Goal: Participate in discussion

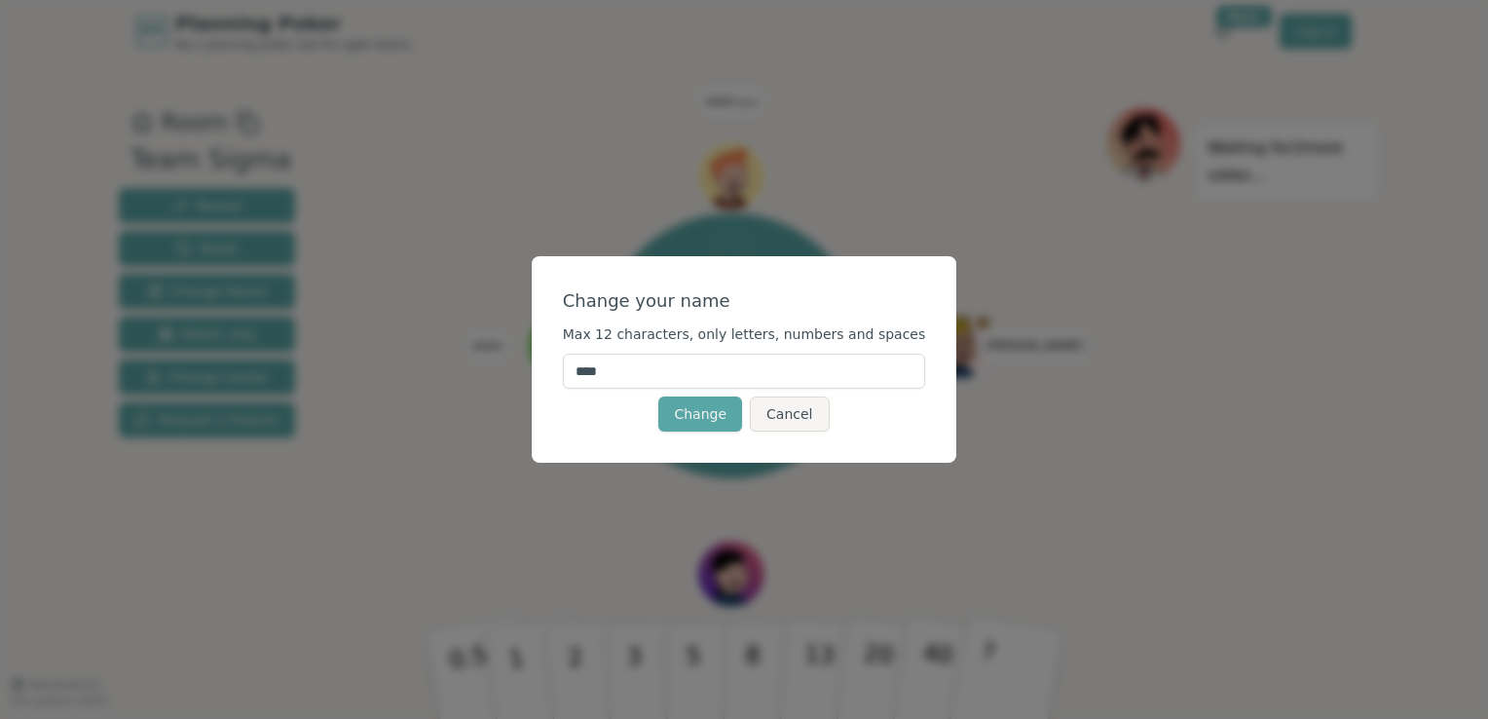
drag, startPoint x: 658, startPoint y: 371, endPoint x: 563, endPoint y: 370, distance: 95.4
click at [563, 370] on div "Change your name Max 12 characters, only letters, numbers and spaces **** Chang…" at bounding box center [745, 359] width 426 height 206
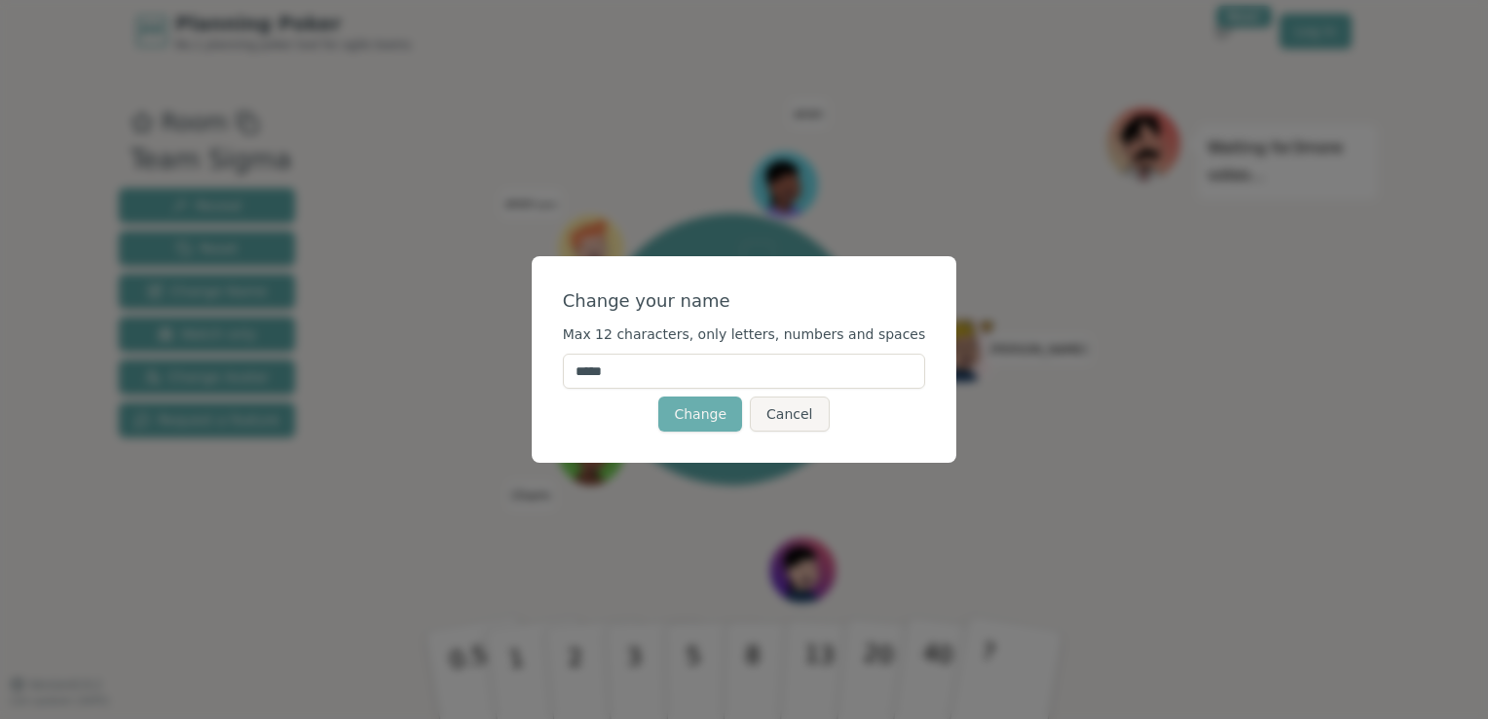
type input "*****"
click at [713, 411] on button "Change" at bounding box center [700, 413] width 84 height 35
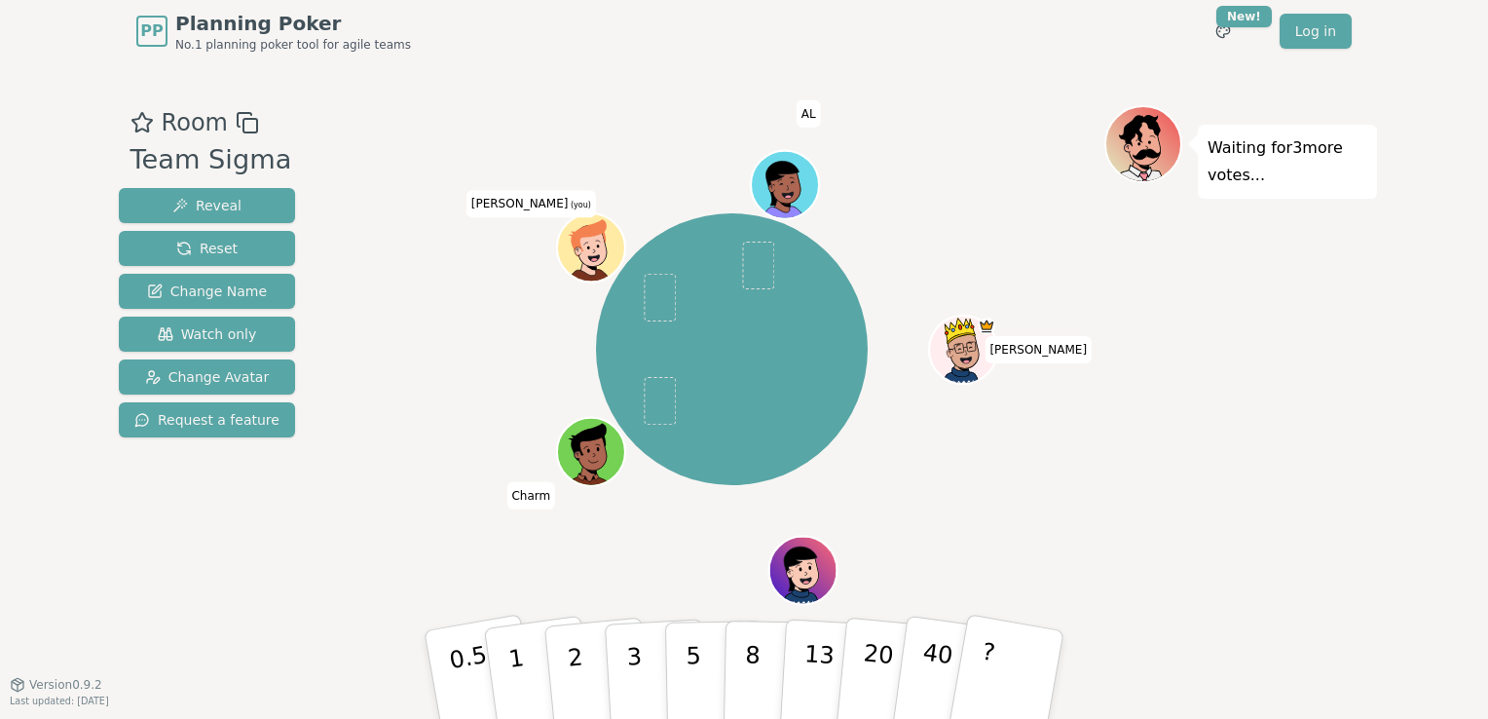
click at [586, 246] on icon at bounding box center [593, 245] width 66 height 7
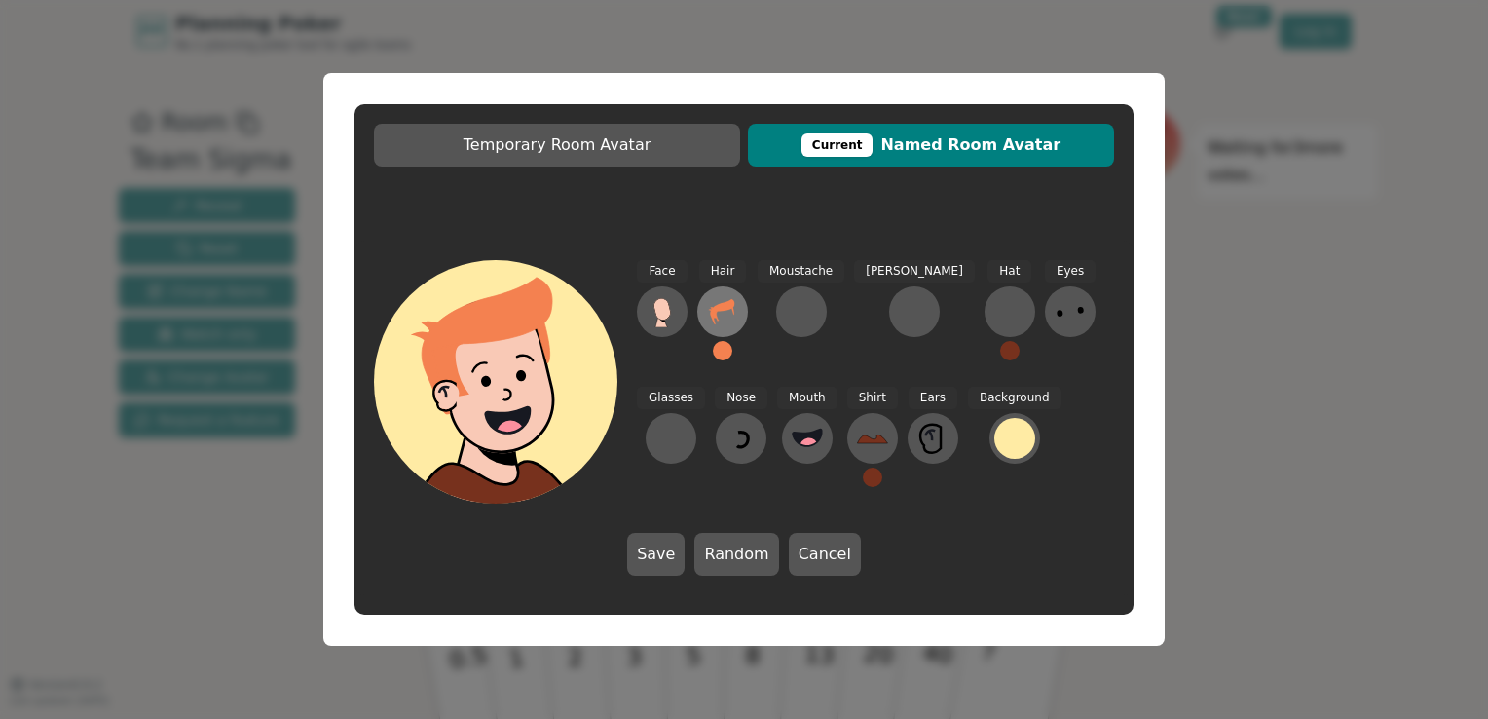
click at [716, 297] on icon at bounding box center [722, 311] width 31 height 31
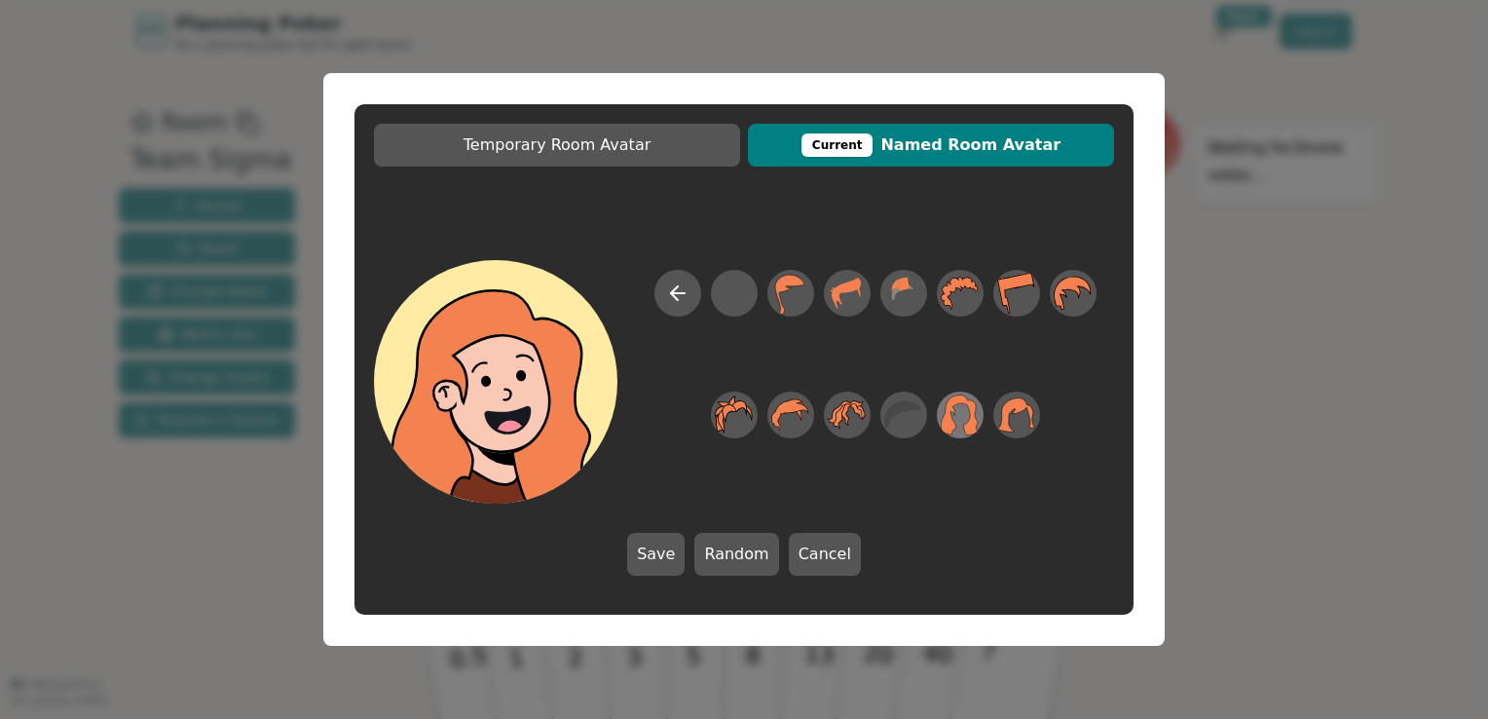
click at [965, 409] on icon at bounding box center [960, 415] width 38 height 44
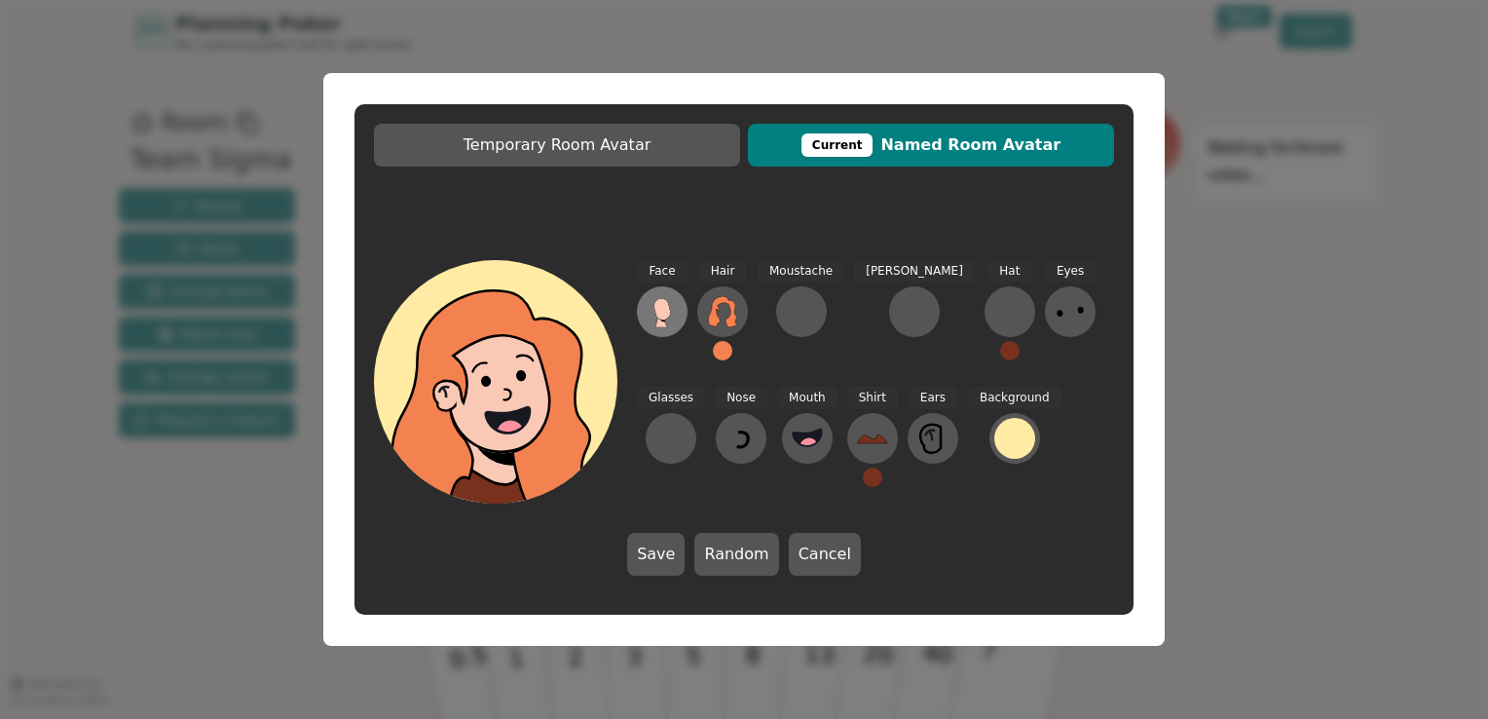
click at [659, 313] on icon at bounding box center [661, 308] width 17 height 21
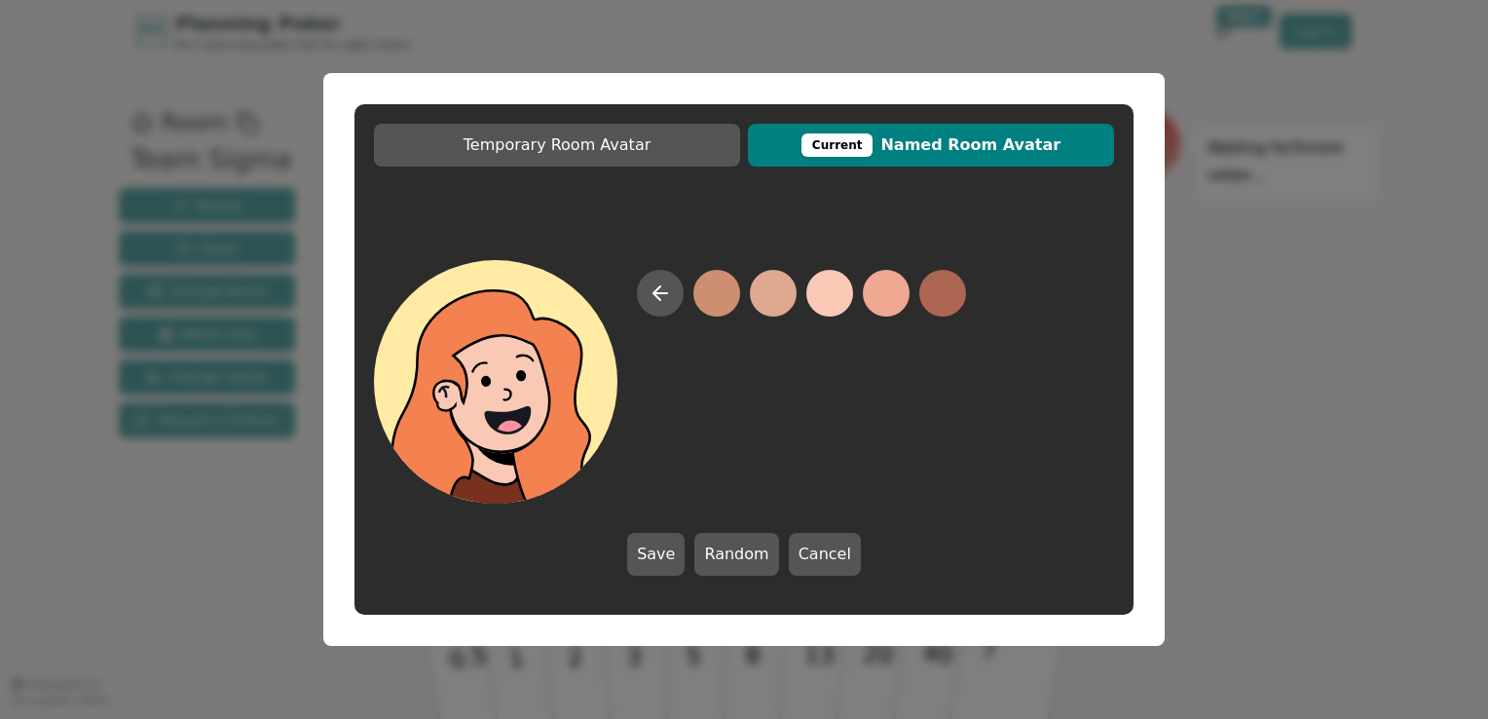
click at [823, 300] on button at bounding box center [829, 293] width 47 height 47
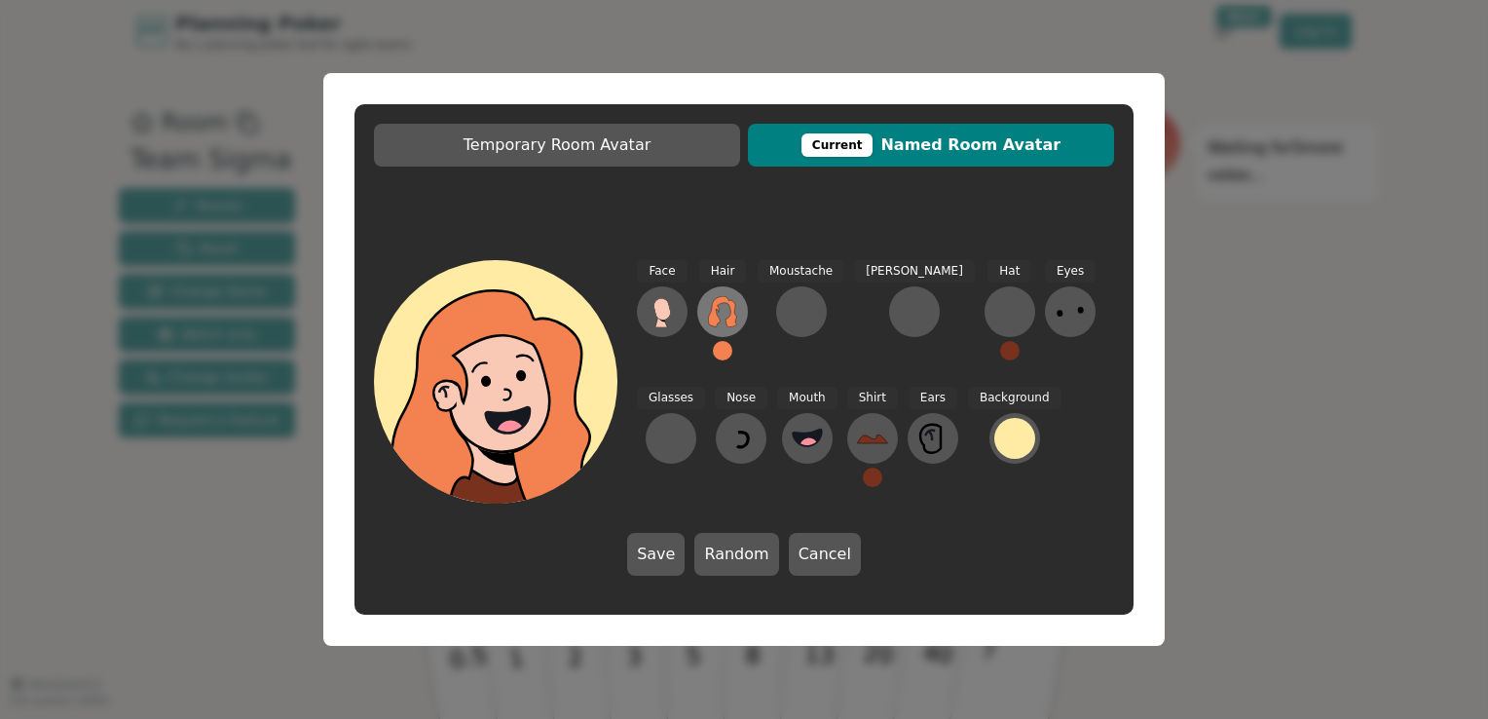
click at [726, 305] on icon at bounding box center [722, 311] width 31 height 31
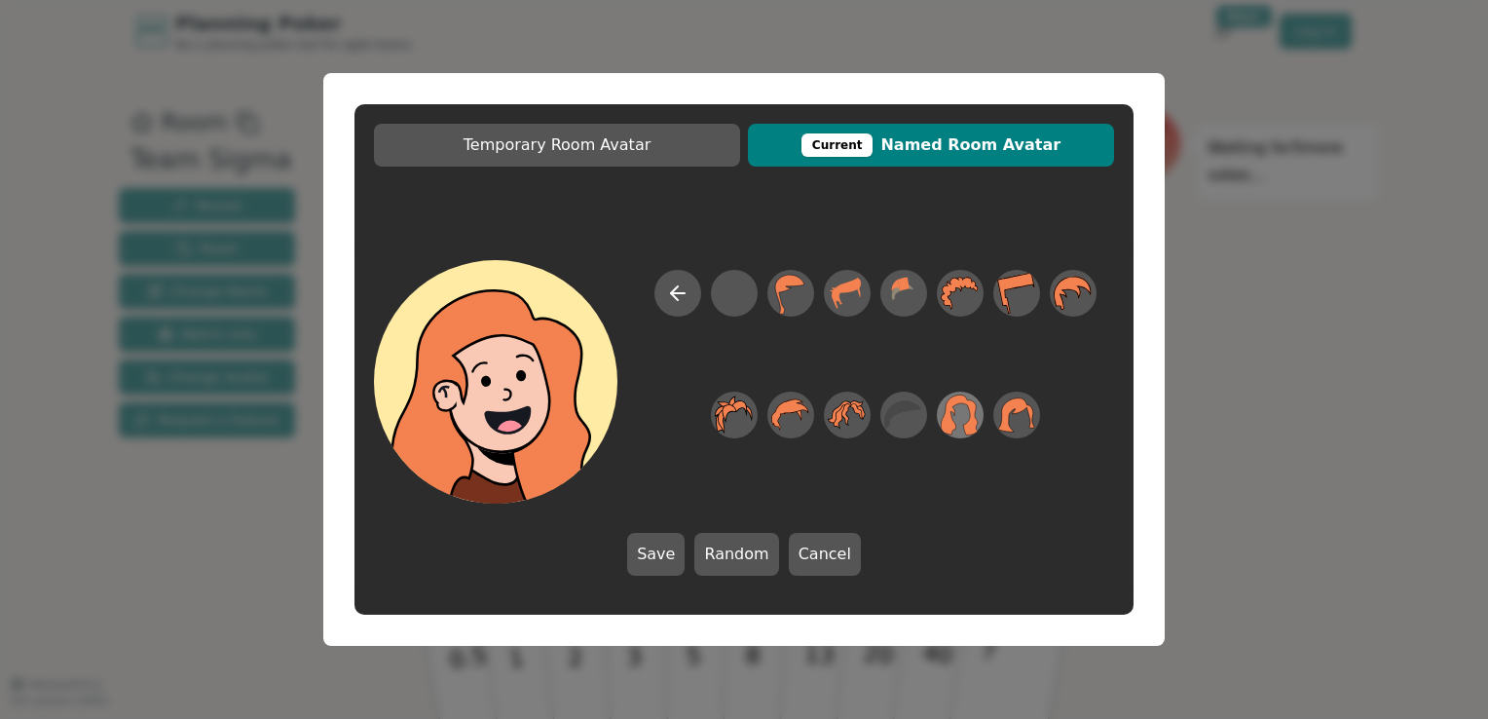
click at [965, 416] on icon at bounding box center [960, 415] width 38 height 44
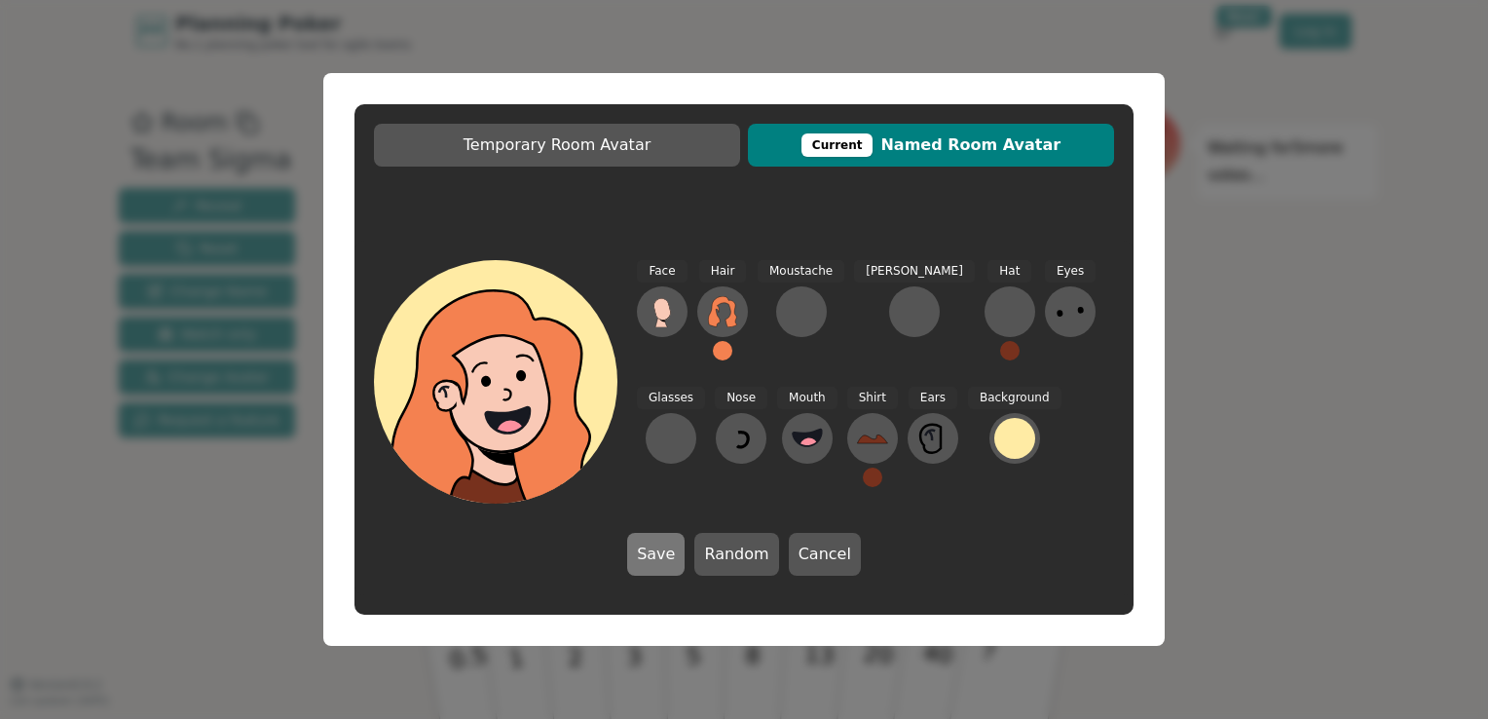
click at [665, 559] on button "Save" at bounding box center [655, 554] width 57 height 43
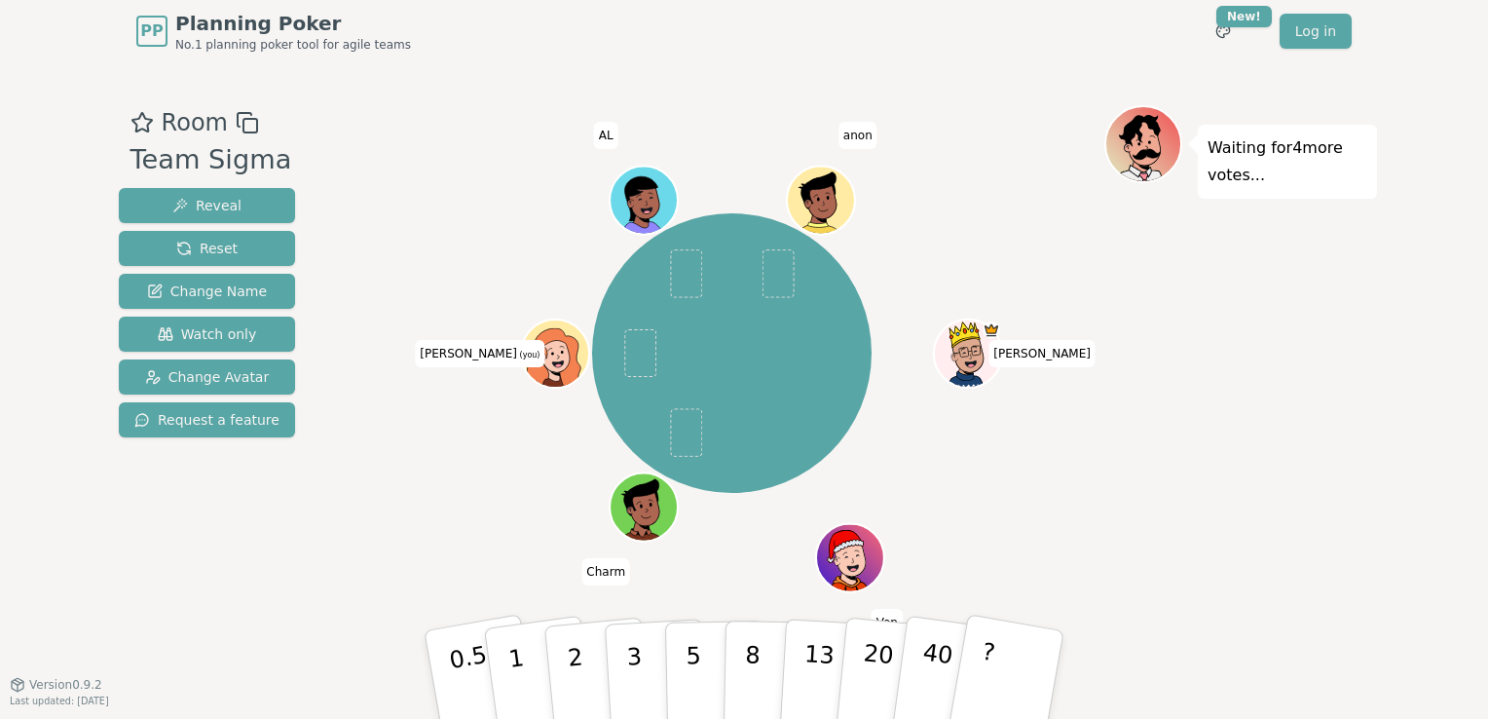
click at [1395, 351] on div "PP Planning Poker No.1 planning poker tool for agile teams Toggle theme New! Lo…" at bounding box center [744, 359] width 1488 height 719
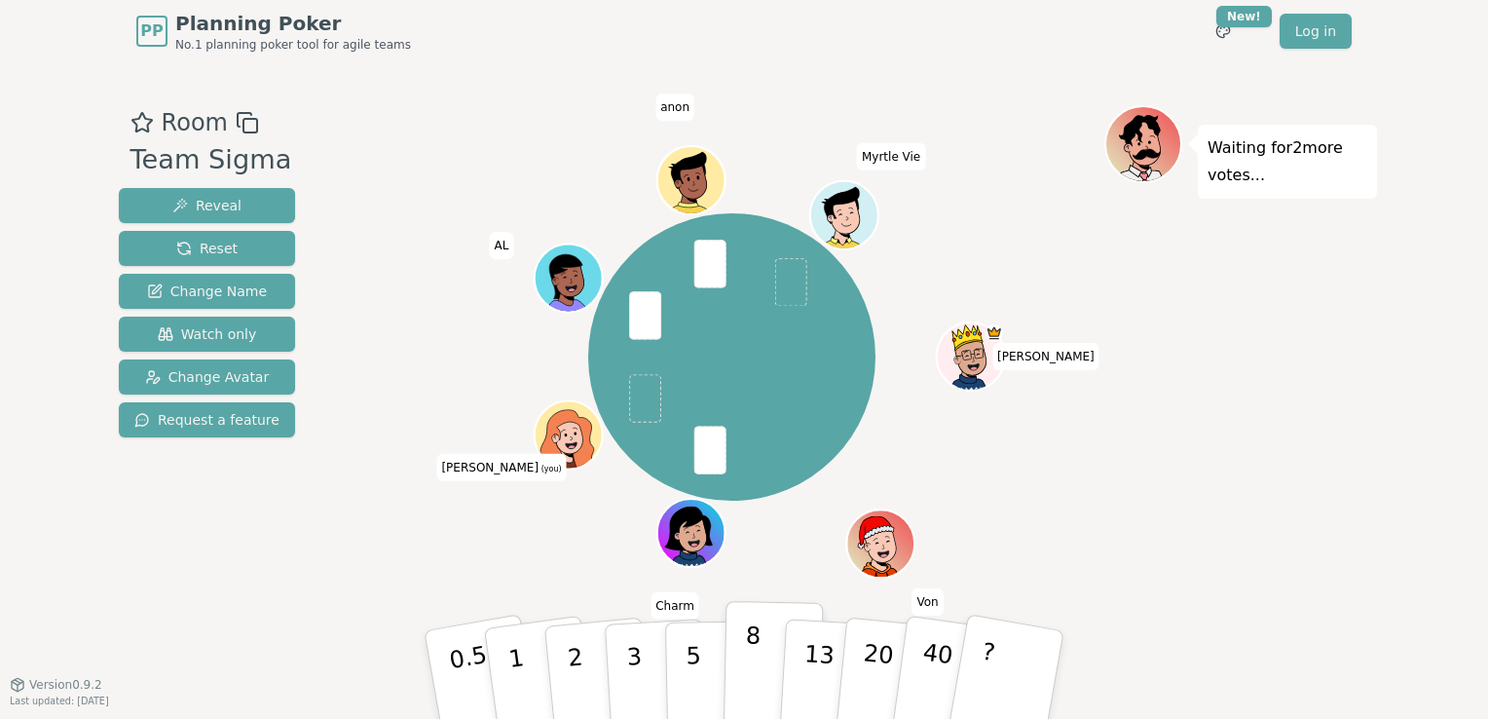
click at [751, 656] on p "8" at bounding box center [752, 673] width 17 height 105
